Goal: Information Seeking & Learning: Learn about a topic

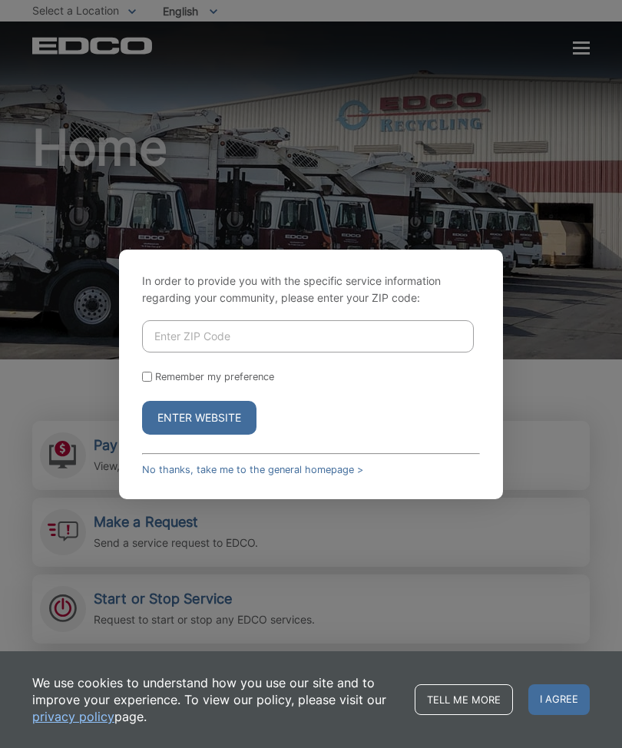
click at [308, 352] on input "Enter ZIP Code" at bounding box center [308, 336] width 332 height 32
type input "91932"
click at [222, 434] on button "Enter Website" at bounding box center [199, 418] width 114 height 34
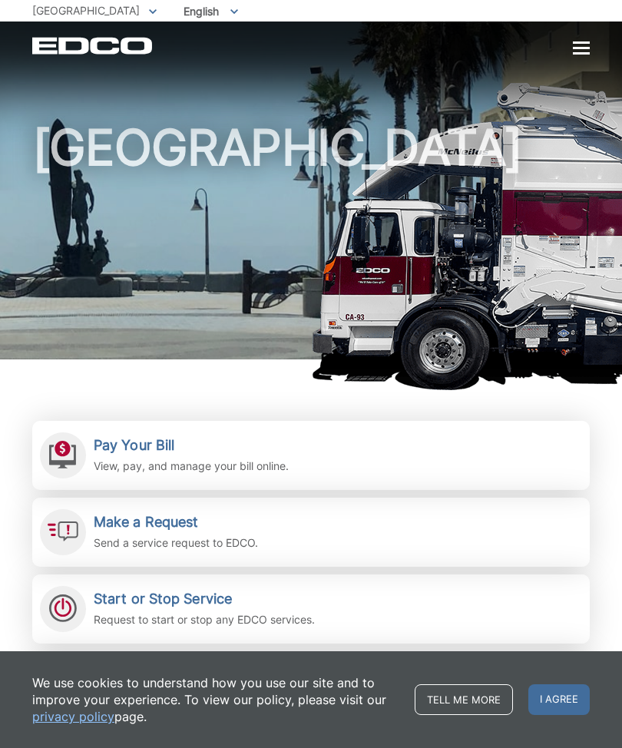
click at [243, 461] on p "View, pay, and manage your bill online." at bounding box center [191, 465] width 195 height 17
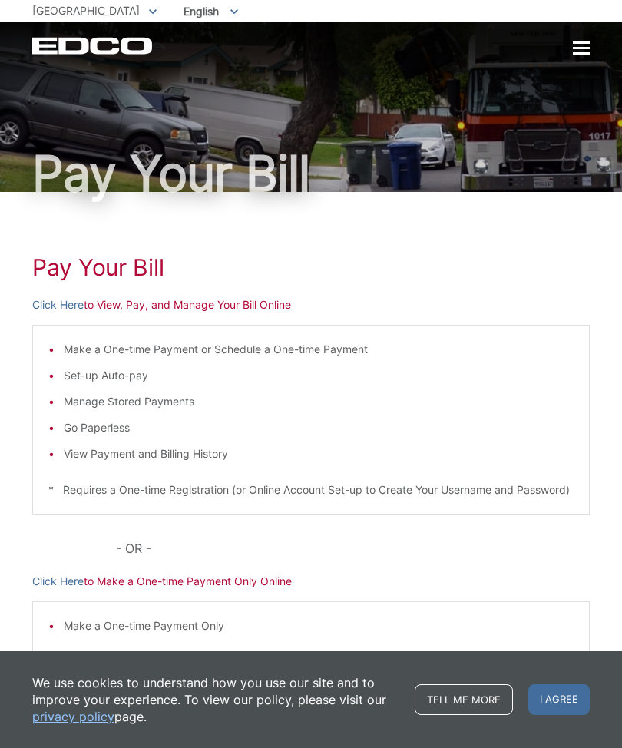
click at [59, 305] on link "Click Here" at bounding box center [57, 304] width 51 height 17
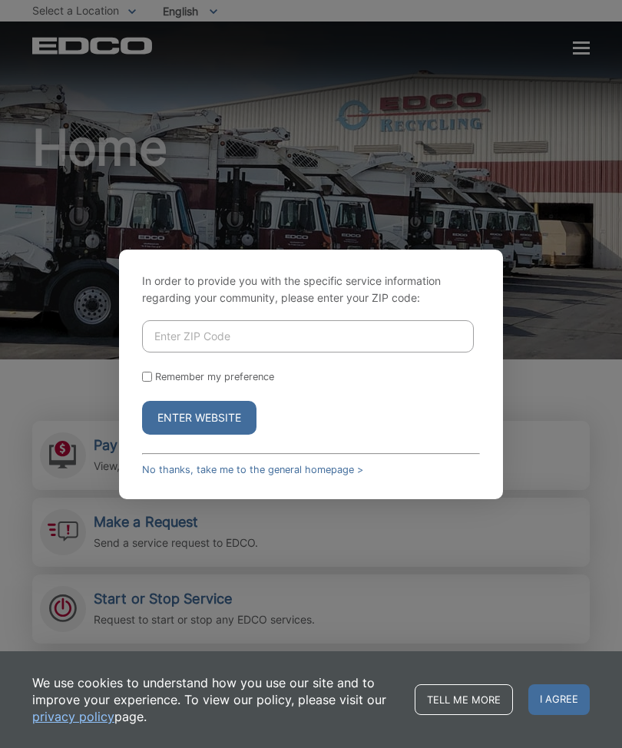
click at [355, 352] on input "Enter ZIP Code" at bounding box center [308, 336] width 332 height 32
type input "91932"
click at [220, 434] on button "Enter Website" at bounding box center [199, 418] width 114 height 34
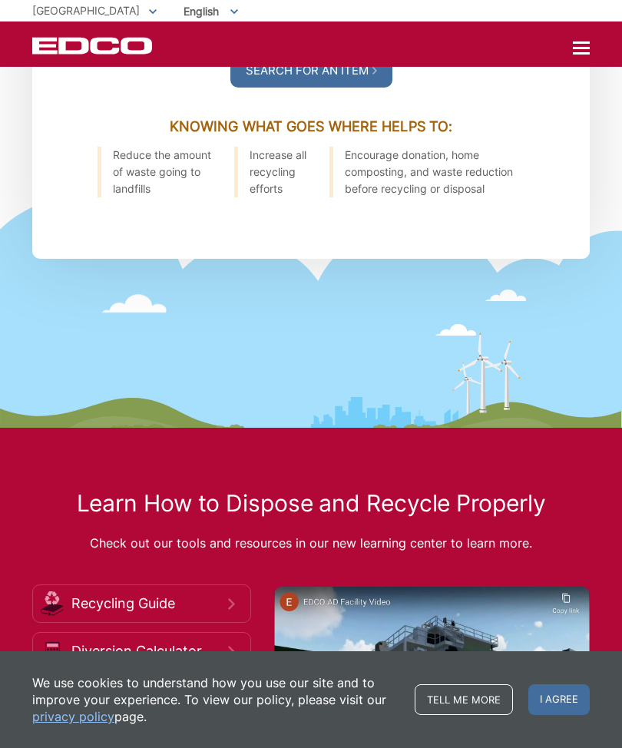
scroll to position [2024, 0]
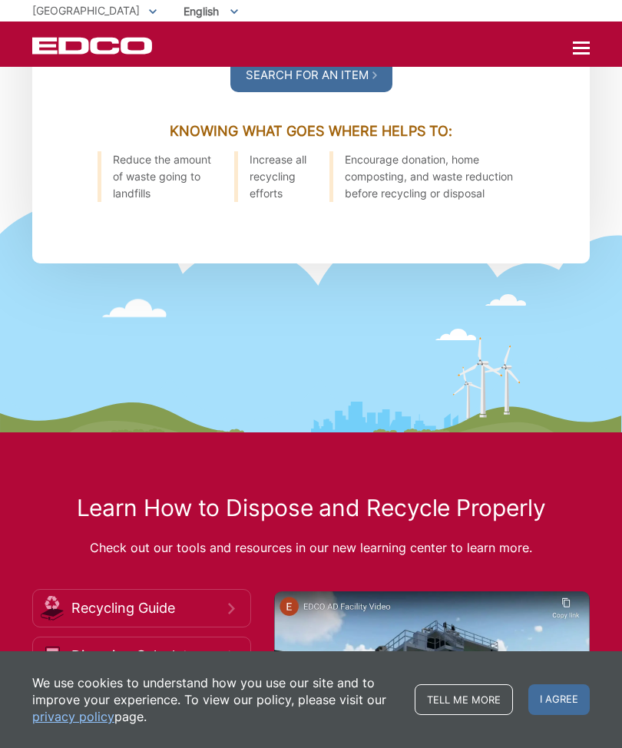
click at [588, 47] on div at bounding box center [581, 48] width 17 height 2
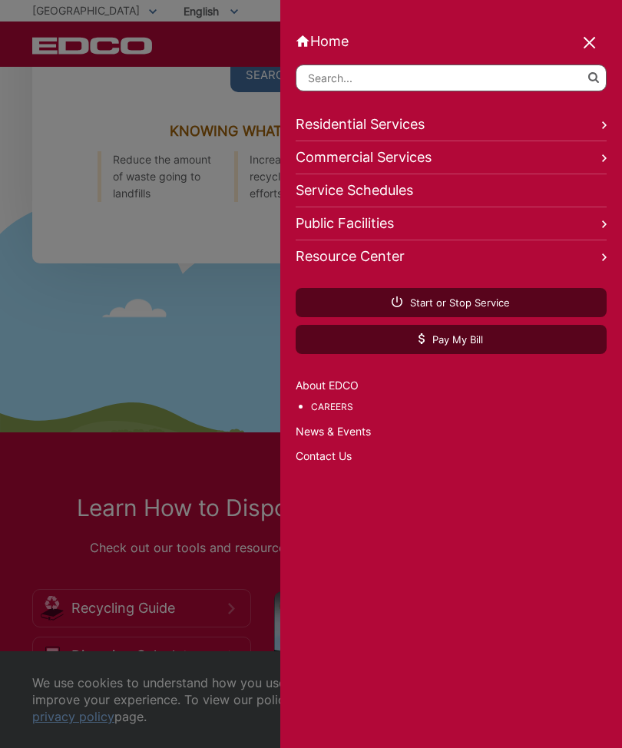
click at [601, 127] on link "Residential Services" at bounding box center [451, 124] width 312 height 33
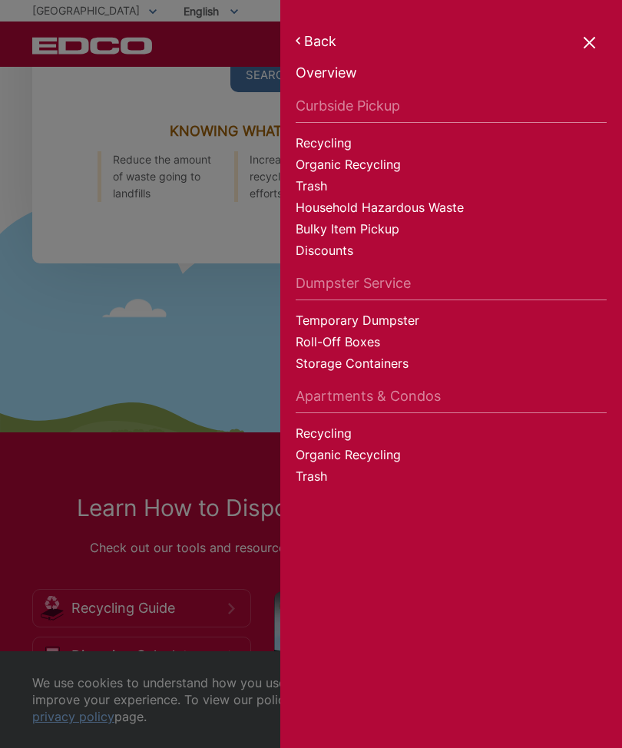
click at [477, 257] on link "Discounts" at bounding box center [451, 252] width 312 height 21
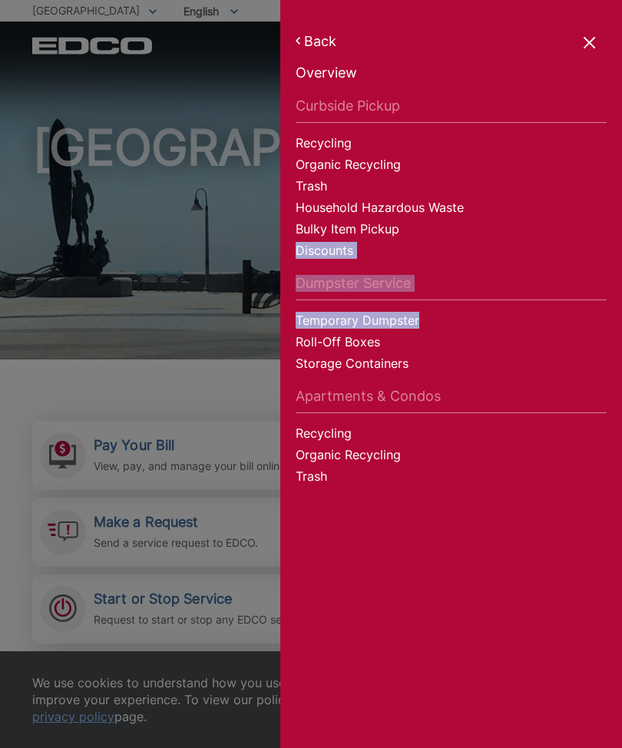
click at [327, 38] on link "Back" at bounding box center [451, 41] width 312 height 16
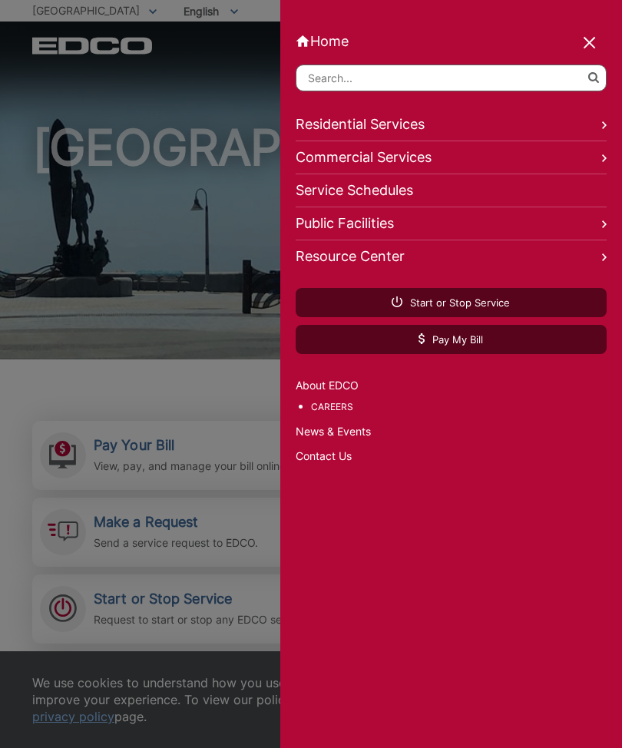
click at [347, 464] on link "Contact Us" at bounding box center [451, 455] width 312 height 17
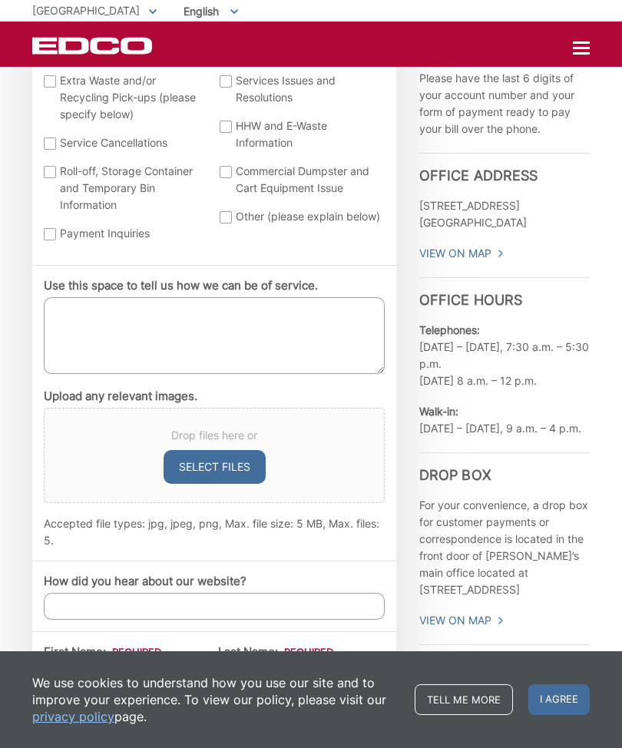
scroll to position [722, 0]
